Goal: Navigation & Orientation: Find specific page/section

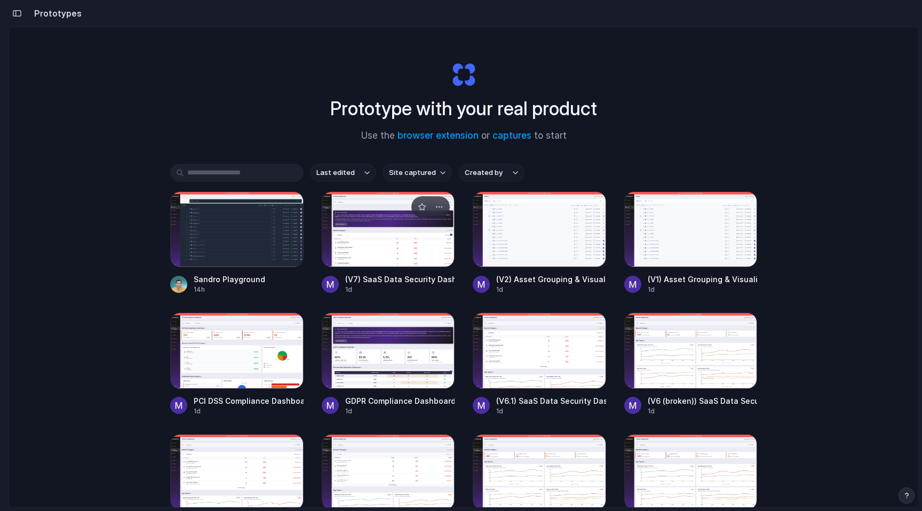
click at [366, 216] on div at bounding box center [388, 230] width 133 height 76
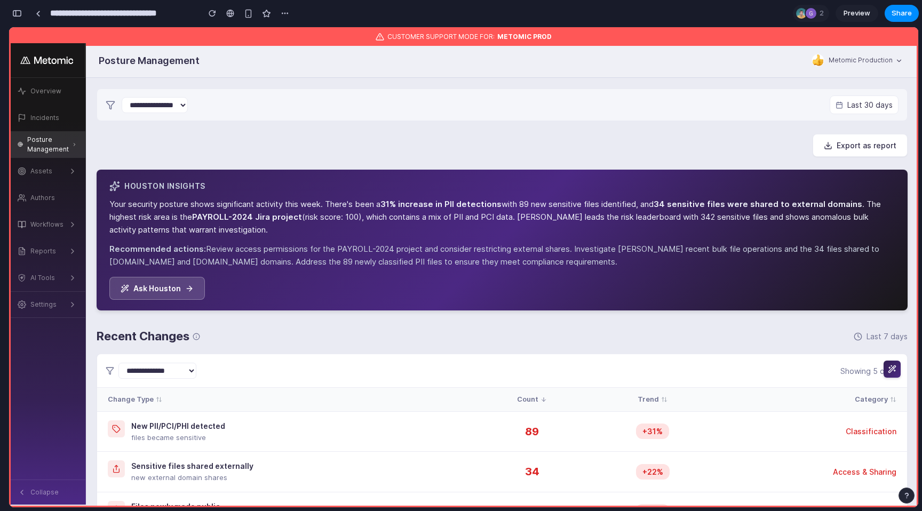
click at [847, 12] on span "Preview" at bounding box center [857, 13] width 27 height 11
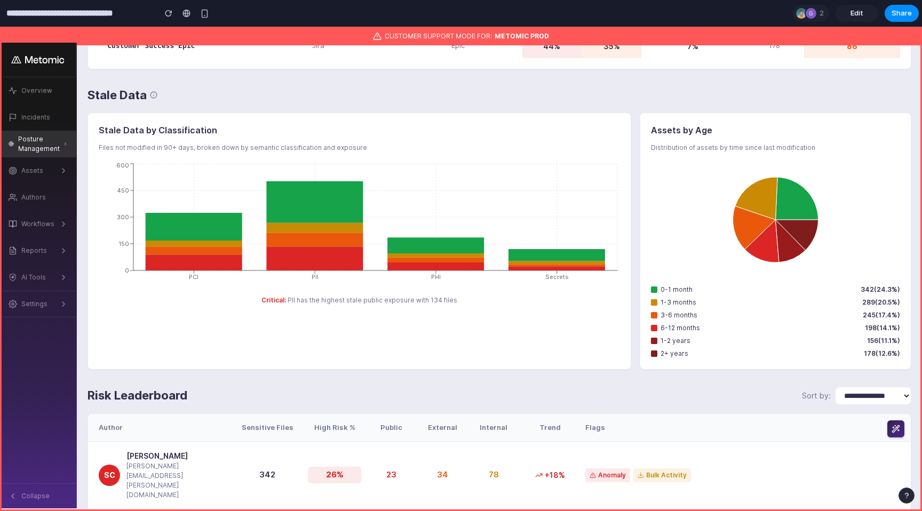
scroll to position [2591, 0]
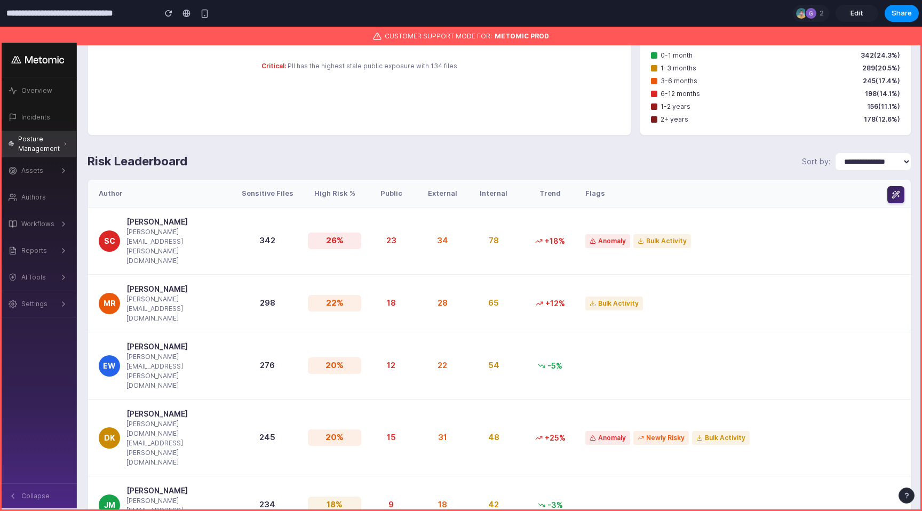
drag, startPoint x: 539, startPoint y: 51, endPoint x: 539, endPoint y: 61, distance: 9.6
click at [468, 110] on div "Stale Data by Classification Files not modified in 90+ days, broken down by sem…" at bounding box center [360, 6] width 544 height 257
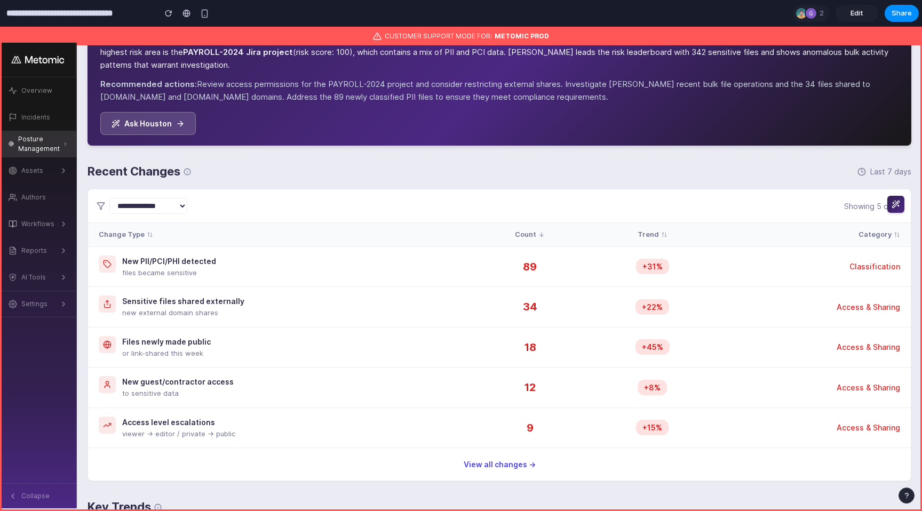
scroll to position [0, 0]
